Goal: Task Accomplishment & Management: Manage account settings

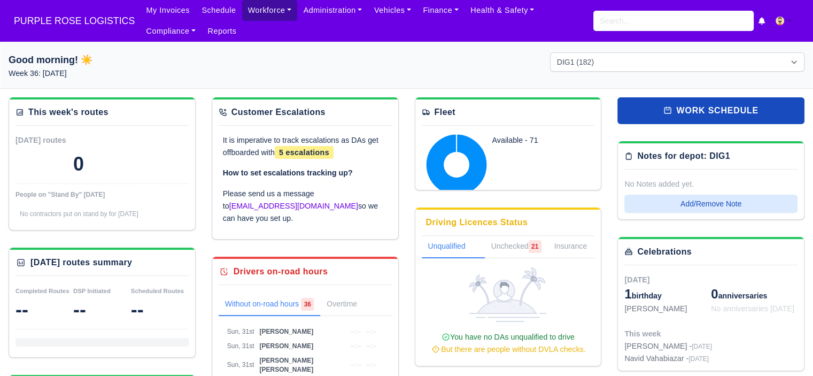
click at [252, 10] on link "Workforce" at bounding box center [270, 10] width 56 height 21
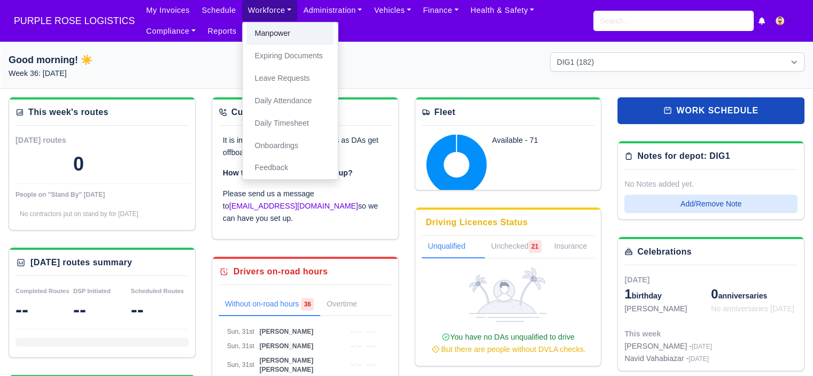
click at [269, 34] on link "Manpower" at bounding box center [290, 33] width 87 height 22
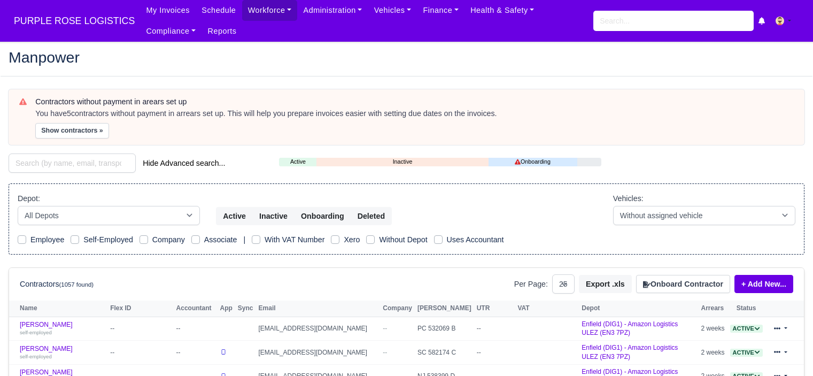
select select "25"
click at [83, 208] on select "All Depots DHP1 Enfield (DIG1) - Amazon Logistics ULEZ (EN3 7PZ) Harlow (DHW1) …" at bounding box center [109, 215] width 182 height 19
click at [86, 215] on select "All Depots DHP1 Enfield (DIG1) - Amazon Logistics ULEZ (EN3 7PZ) Harlow (DHW1) …" at bounding box center [109, 215] width 182 height 19
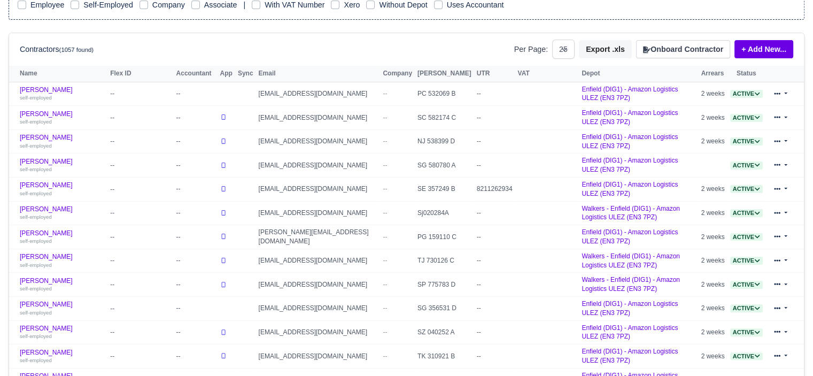
scroll to position [267, 0]
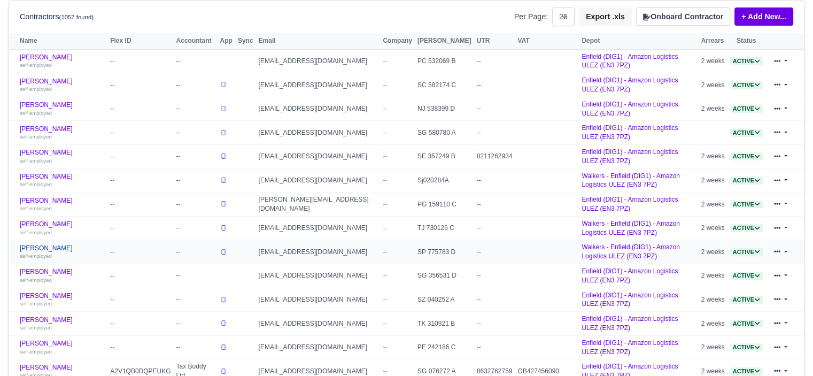
click at [70, 244] on link "Anas Muhidin Hassan self-employed" at bounding box center [62, 252] width 85 height 16
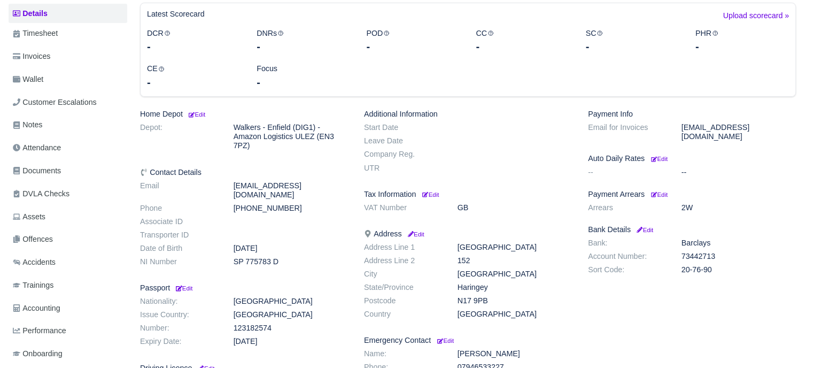
scroll to position [160, 0]
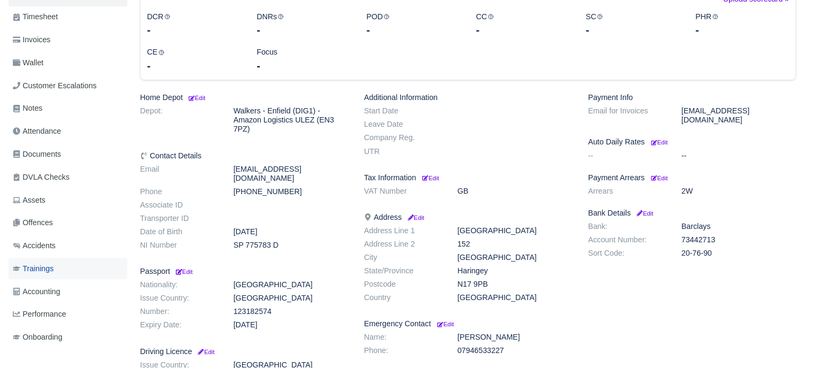
click at [57, 267] on link "Trainings" at bounding box center [68, 268] width 119 height 21
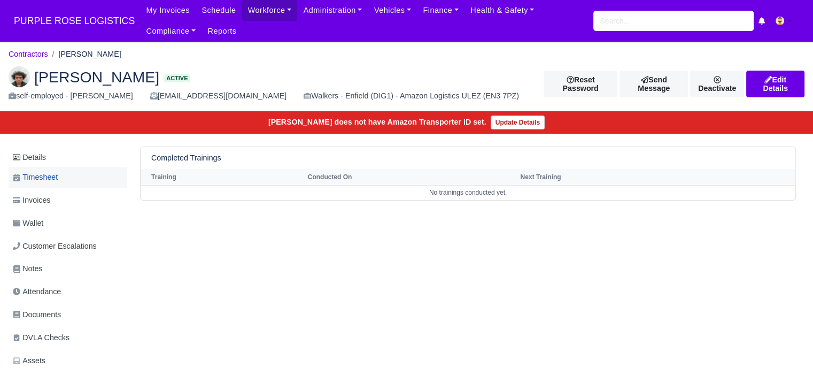
click at [56, 180] on span "Timesheet" at bounding box center [35, 177] width 45 height 12
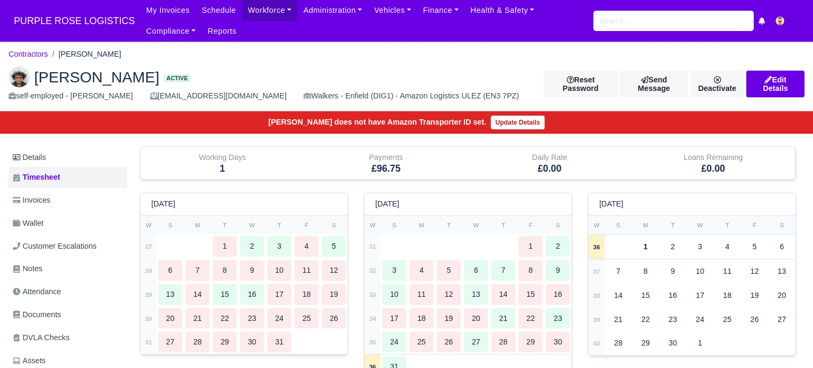
click at [798, 20] on button at bounding box center [787, 21] width 35 height 16
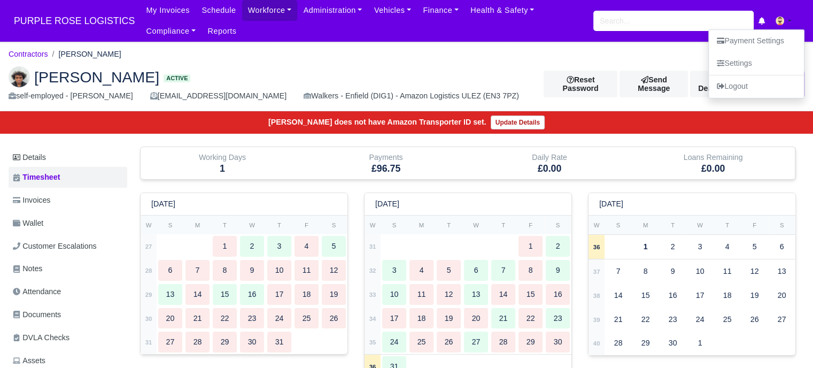
click at [764, 23] on icon at bounding box center [762, 20] width 6 height 7
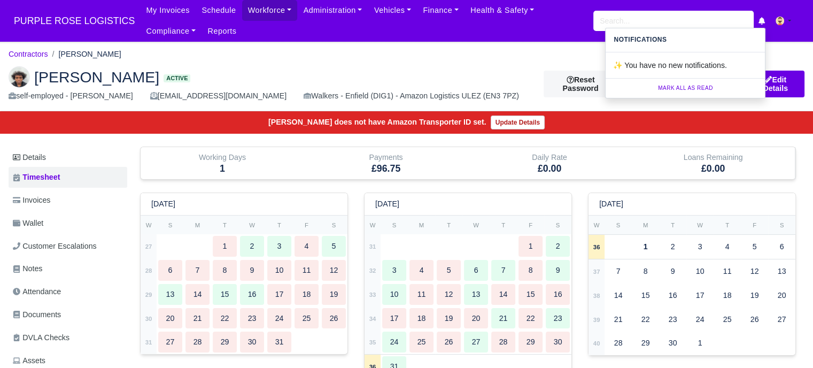
click at [776, 17] on button at bounding box center [787, 21] width 35 height 16
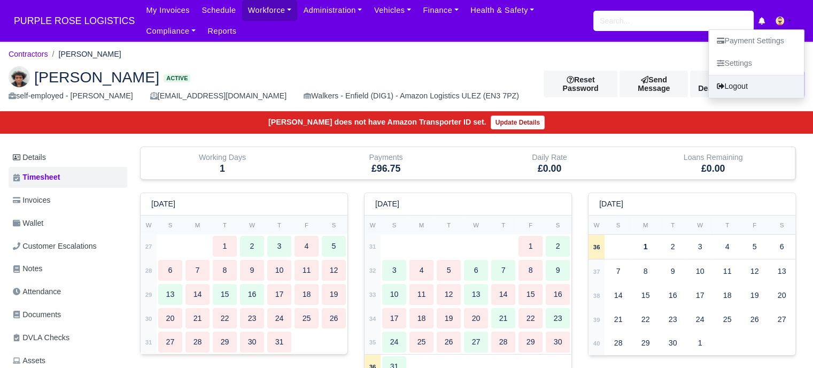
click at [748, 84] on link "Logout" at bounding box center [756, 86] width 95 height 22
